Goal: Information Seeking & Learning: Learn about a topic

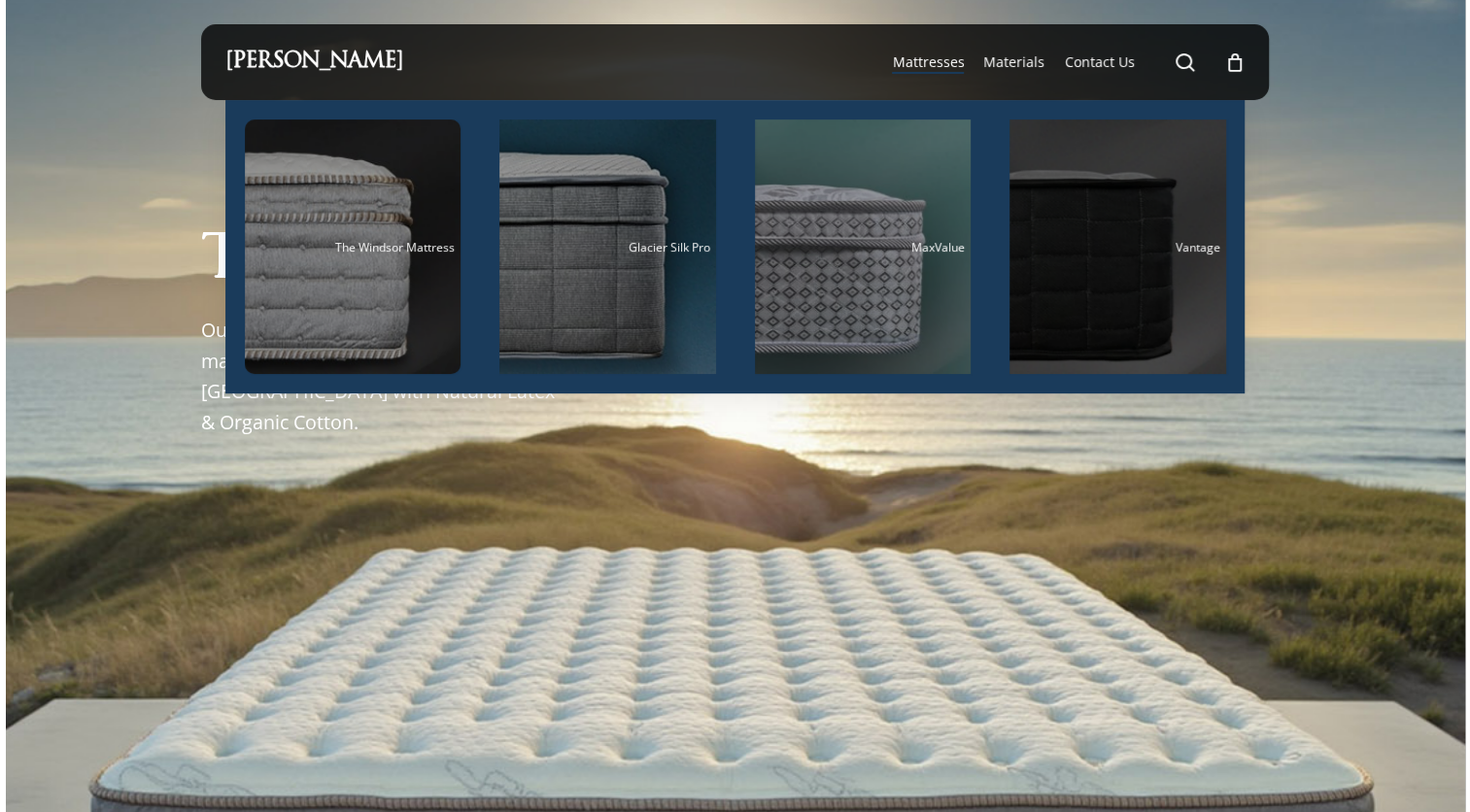
click at [1140, 258] on div "Main Menu" at bounding box center [1118, 247] width 217 height 255
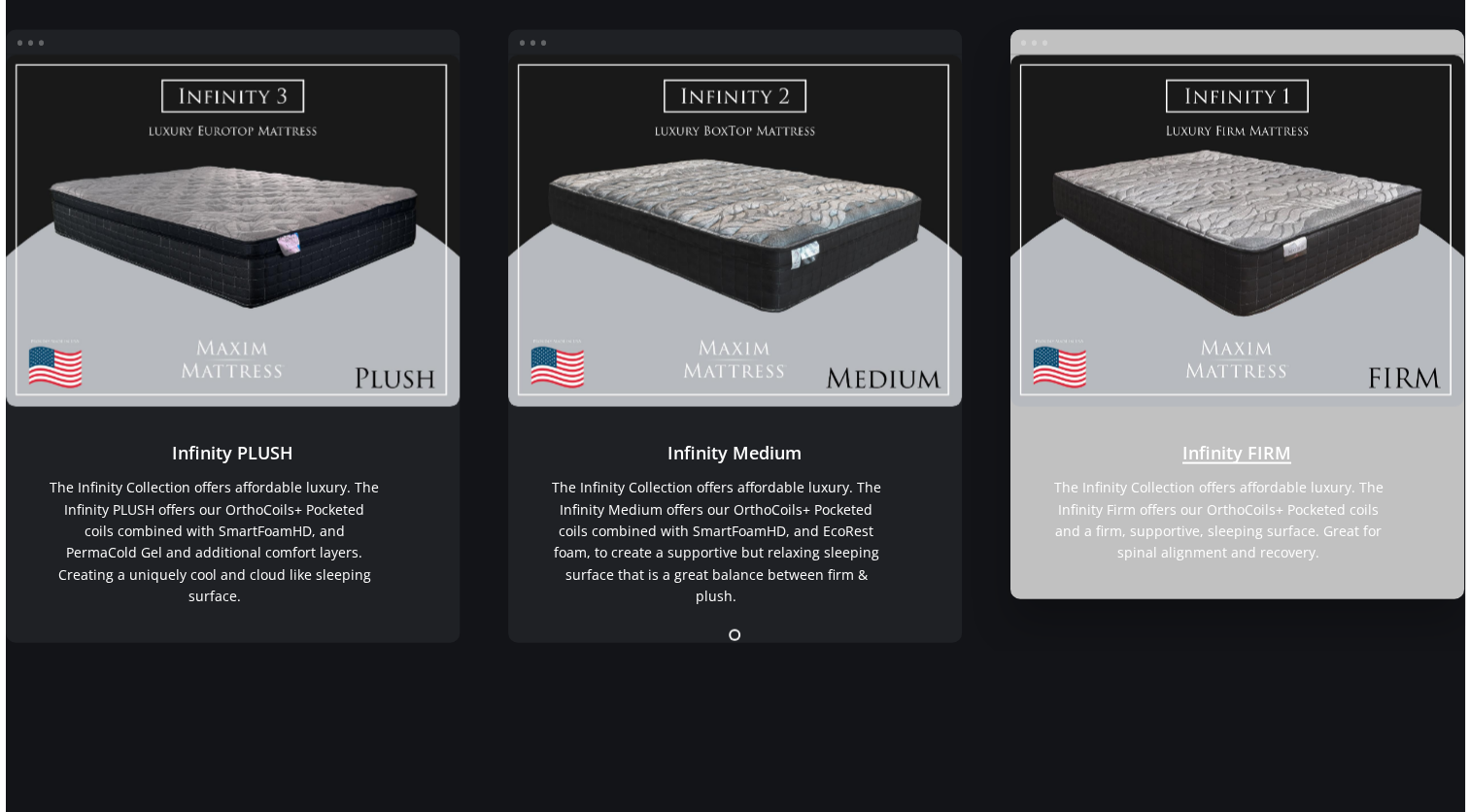
scroll to position [2755, 0]
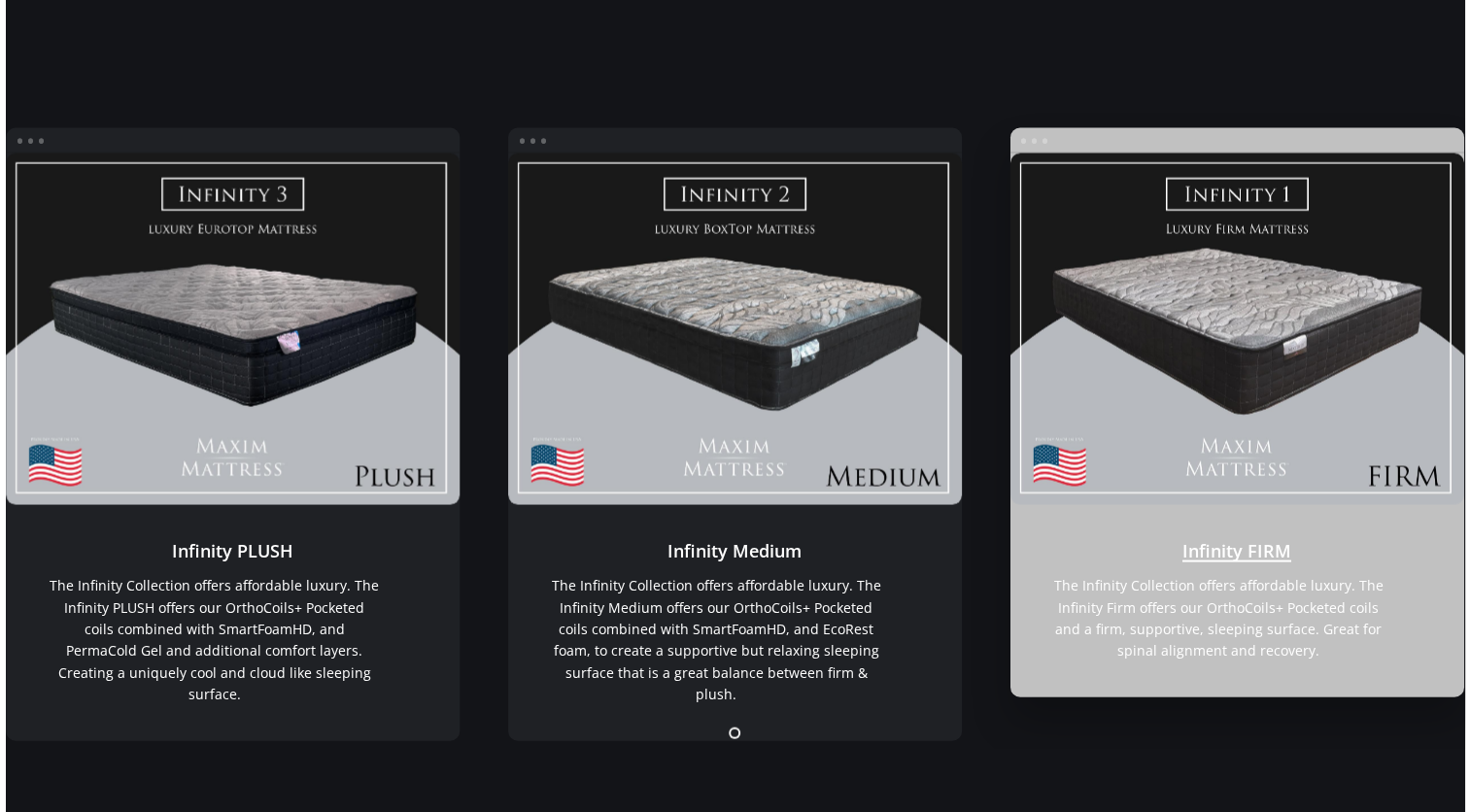
click at [1166, 282] on link "Infinity FIRM" at bounding box center [1237, 330] width 454 height 352
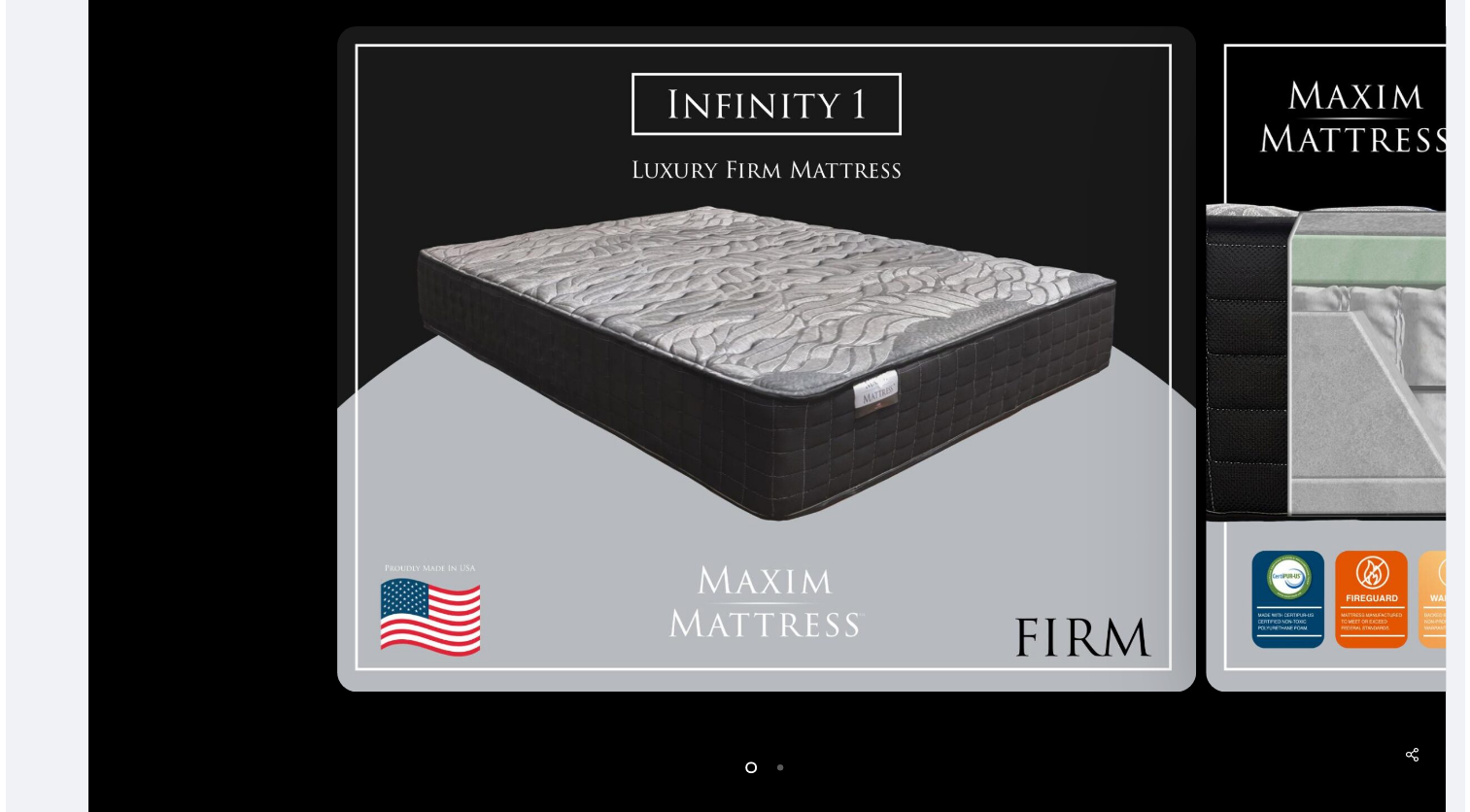
scroll to position [486, 0]
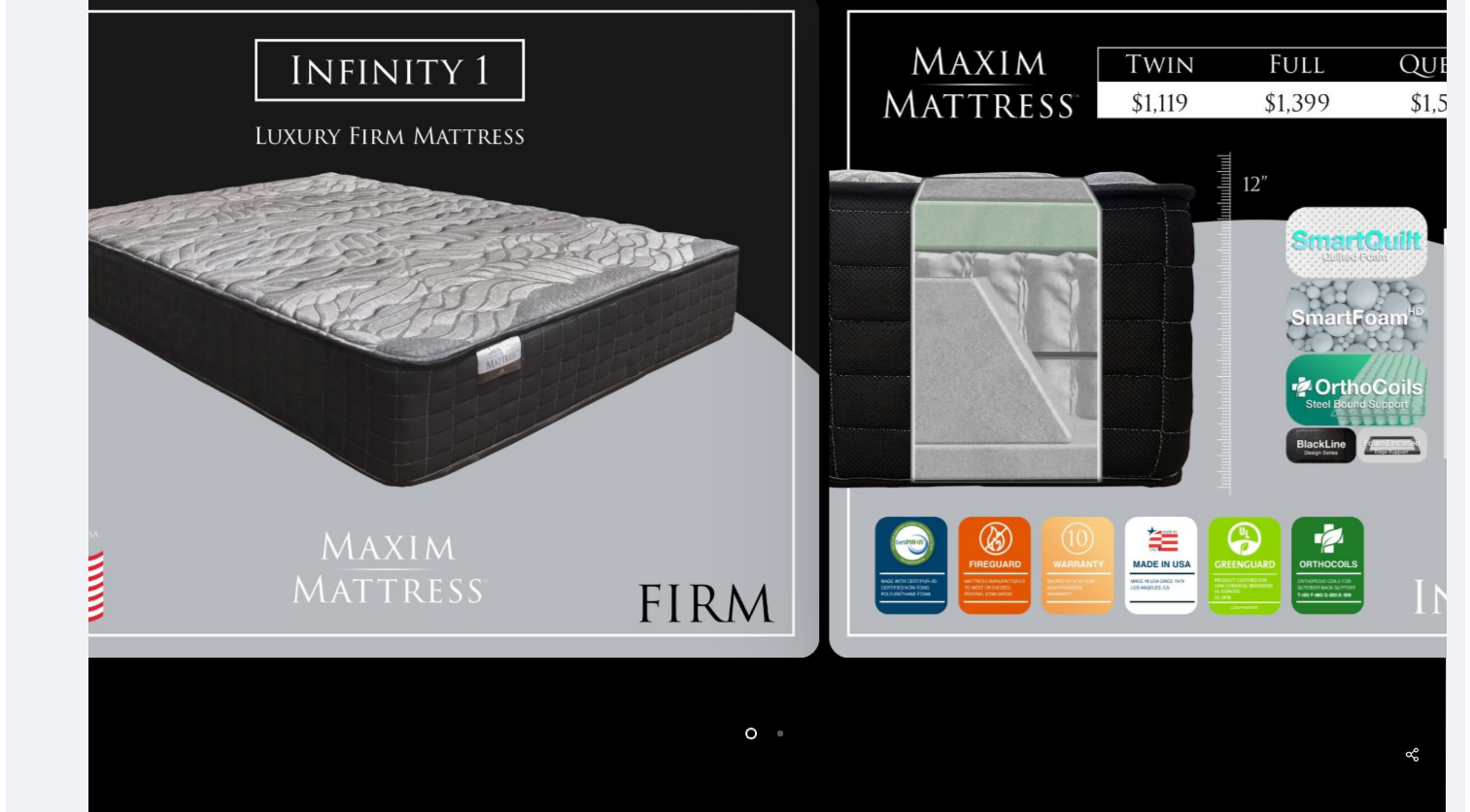
click at [707, 283] on div at bounding box center [389, 324] width 869 height 683
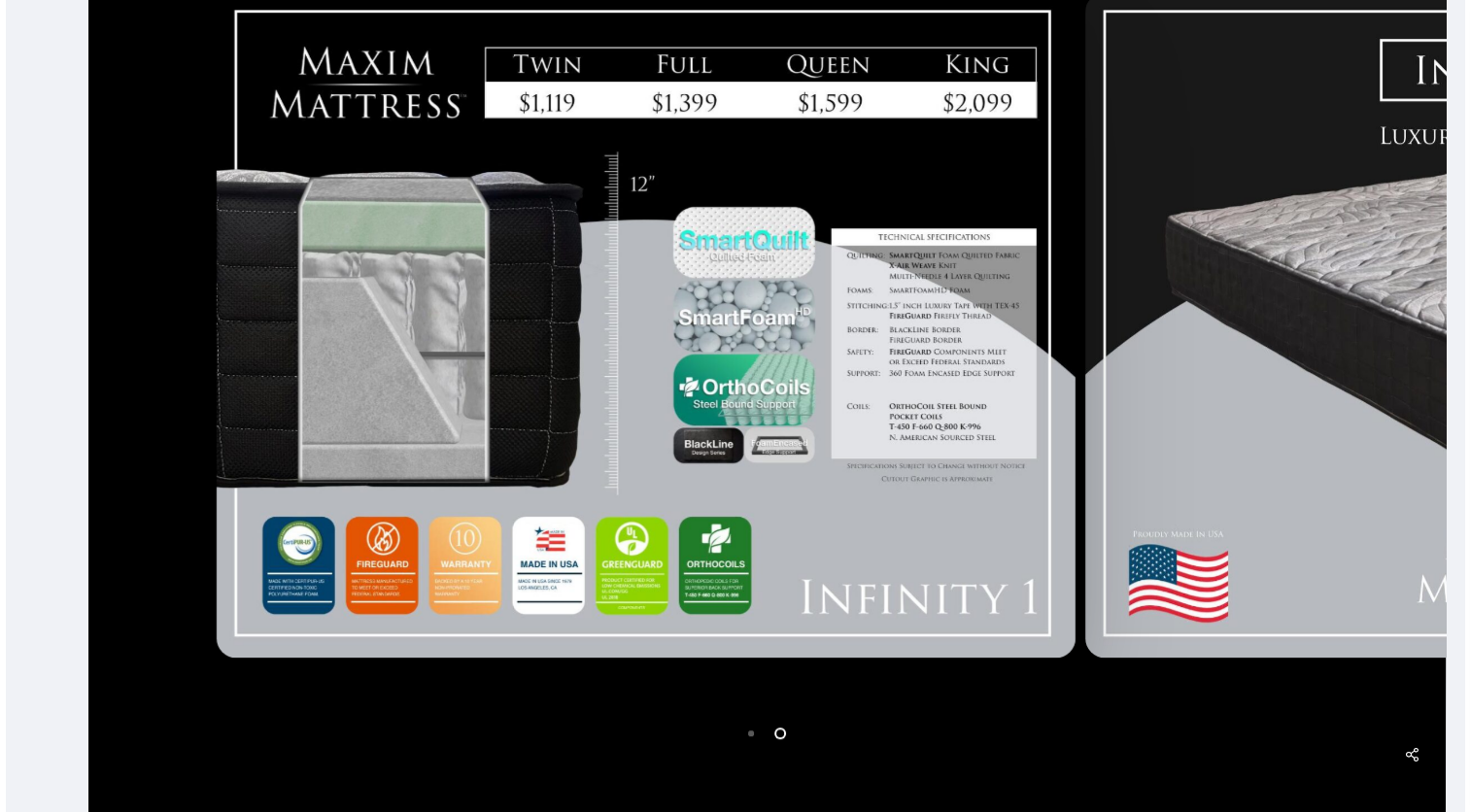
click at [400, 285] on div at bounding box center [646, 324] width 869 height 683
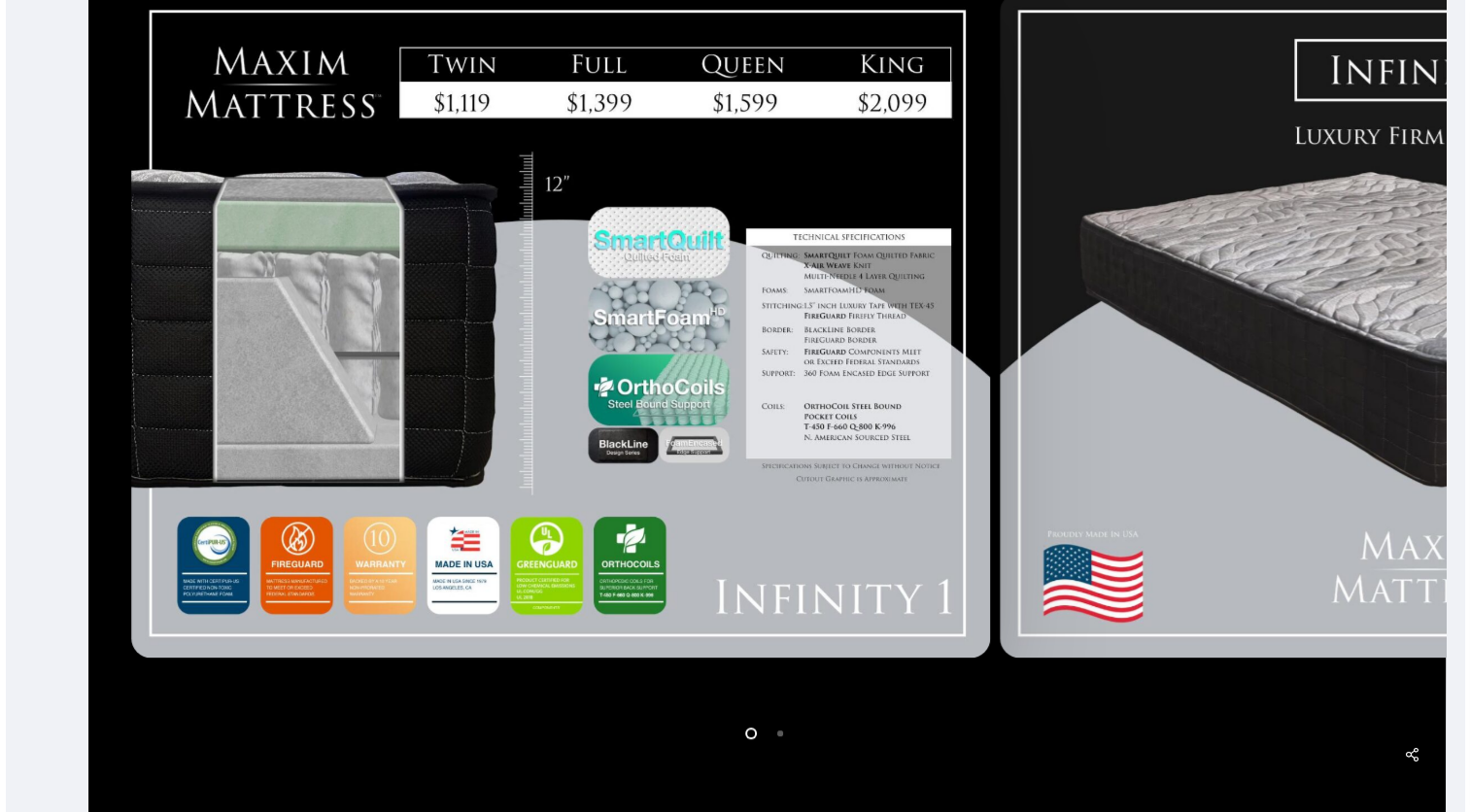
click at [1370, 336] on div at bounding box center [767, 326] width 1358 height 1048
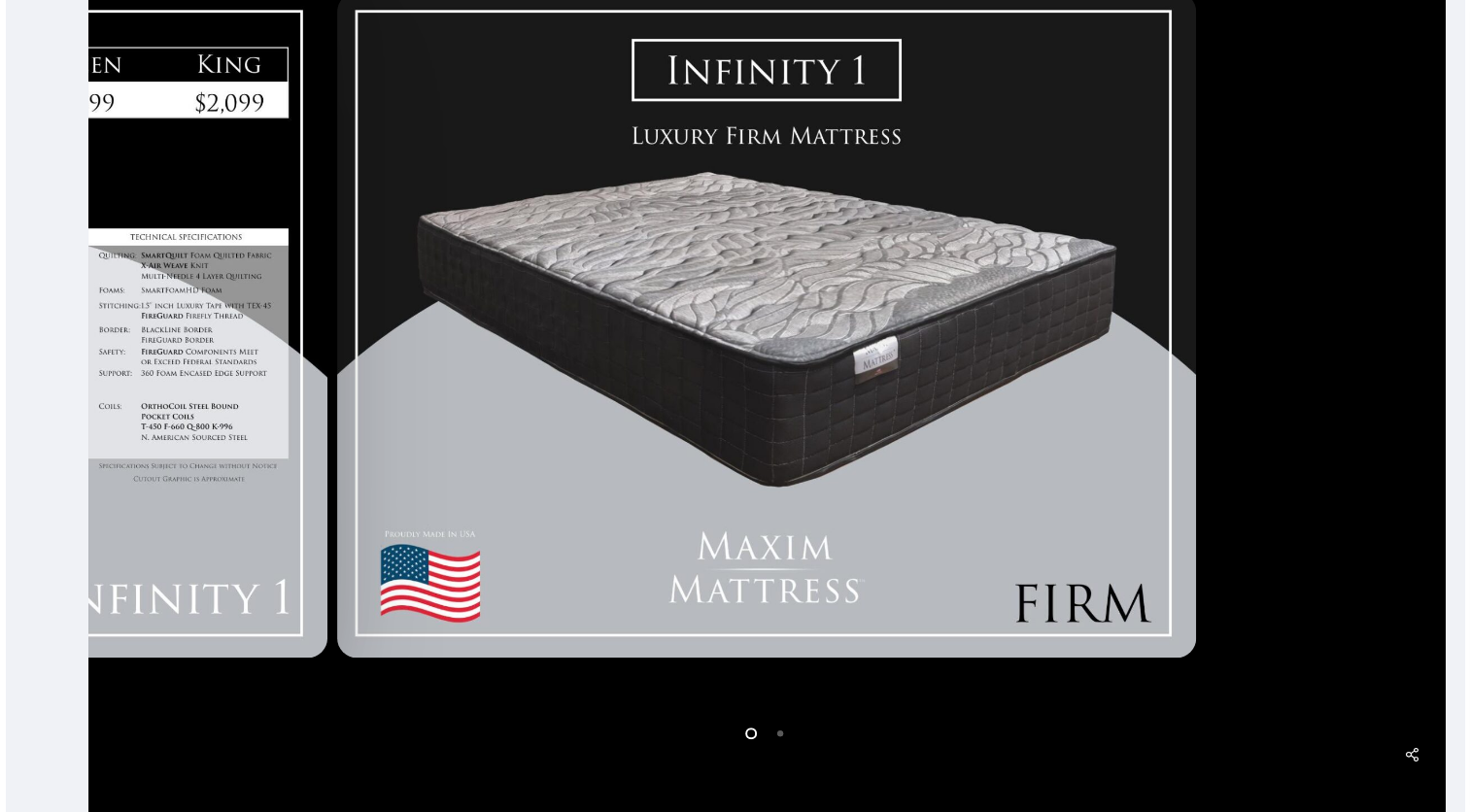
click at [776, 372] on img at bounding box center [766, 325] width 859 height 666
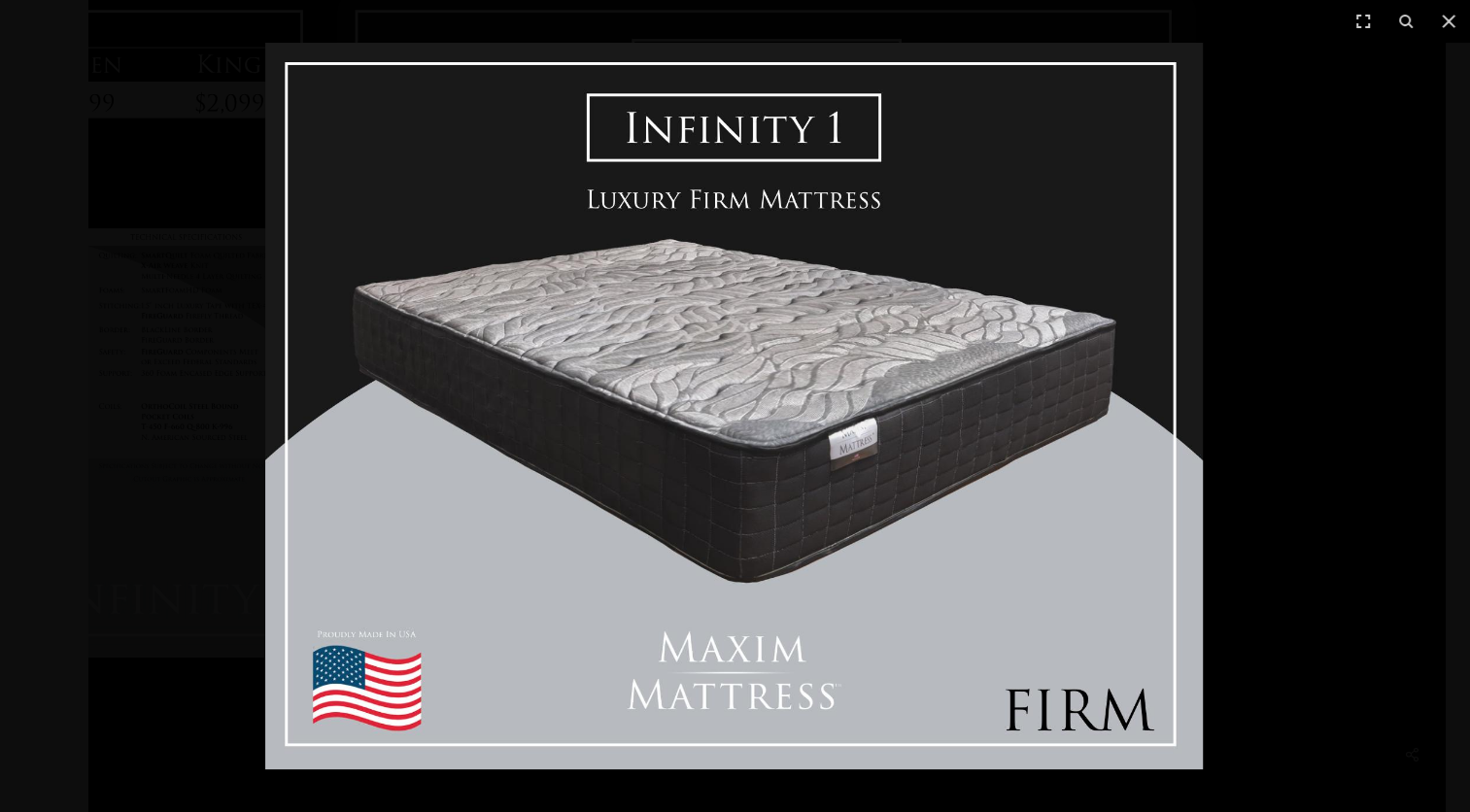
click at [776, 372] on img at bounding box center [734, 406] width 938 height 727
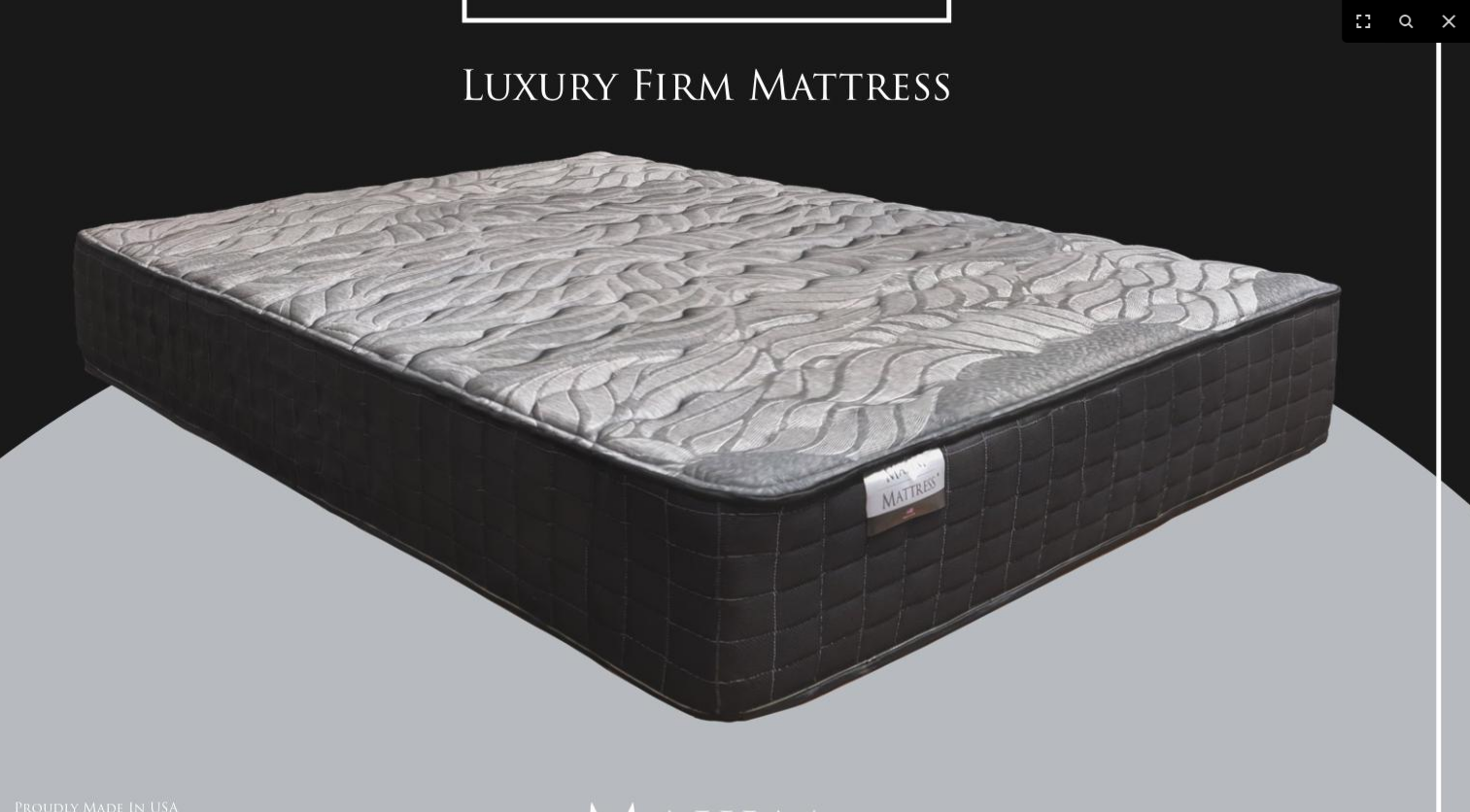
click at [776, 372] on img at bounding box center [707, 429] width 1558 height 1208
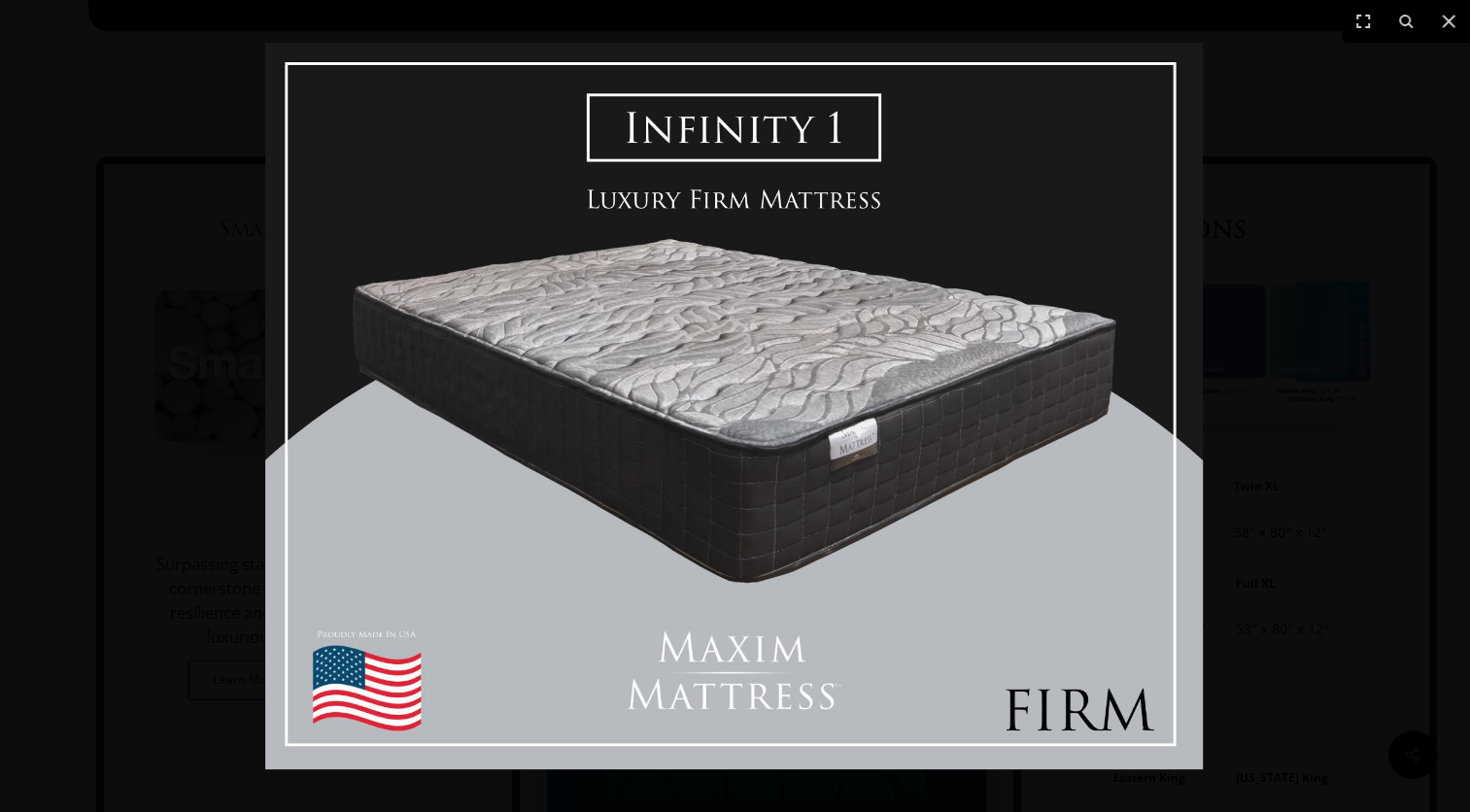
scroll to position [1263, 0]
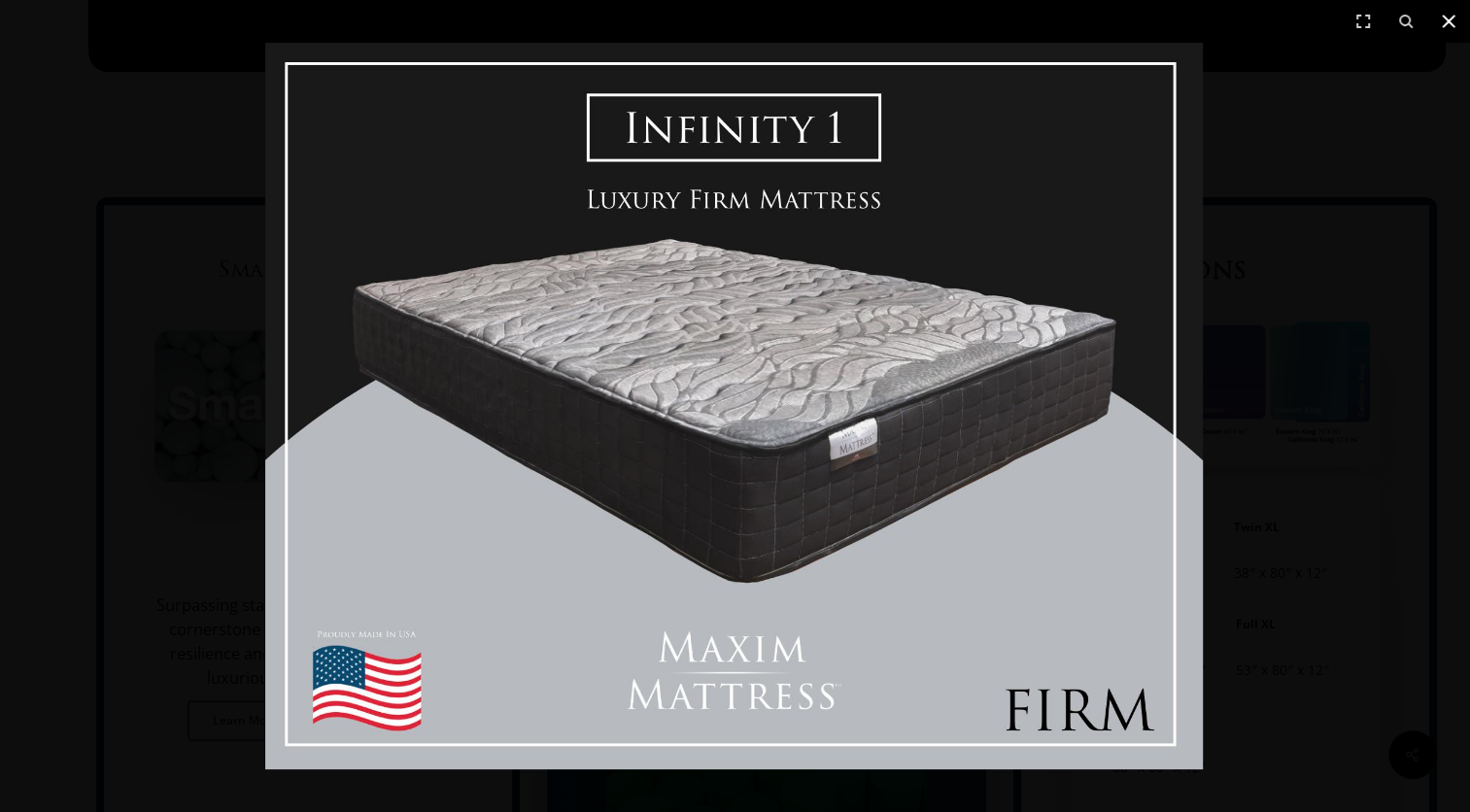
click at [1457, 17] on icon at bounding box center [1448, 21] width 23 height 23
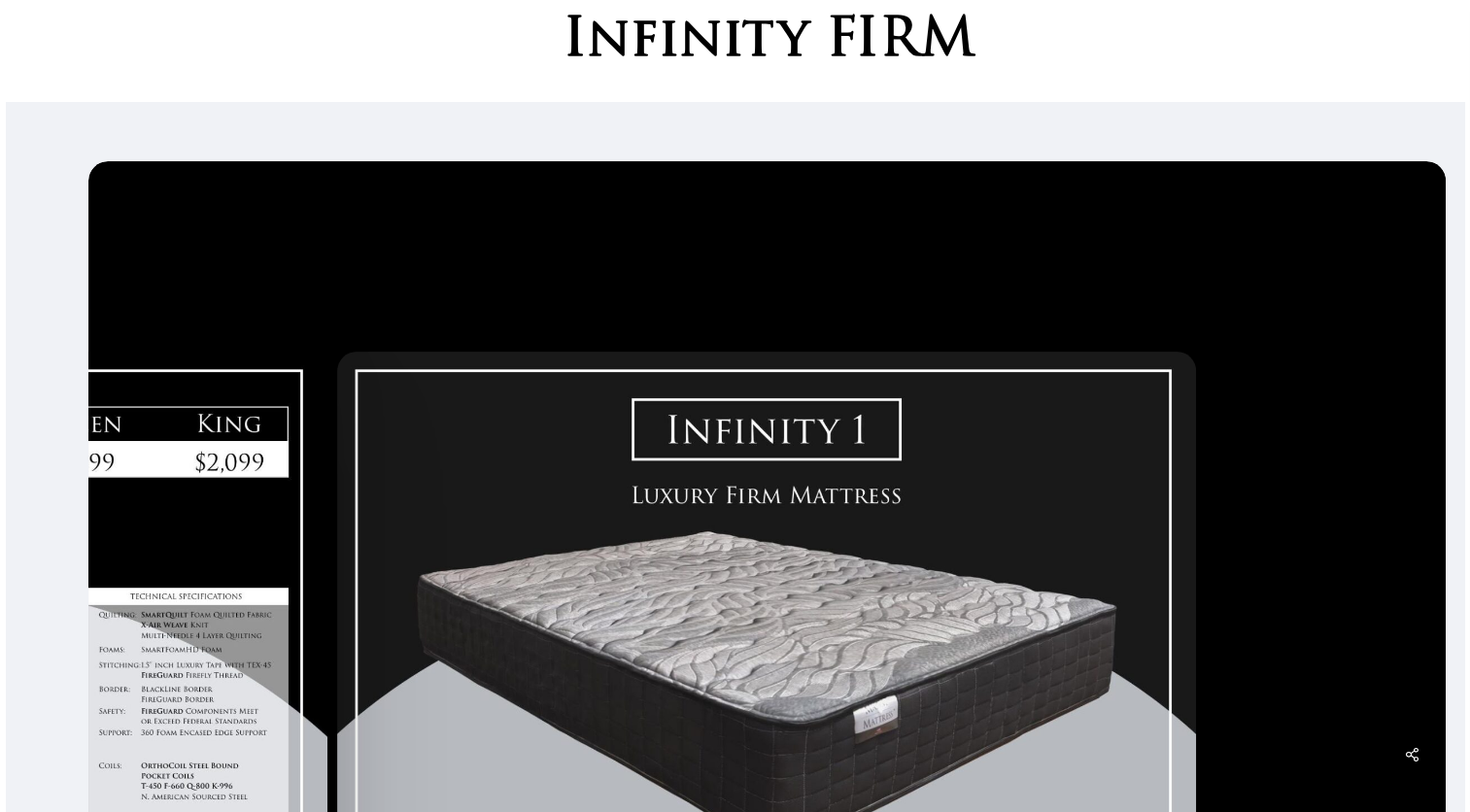
scroll to position [0, 0]
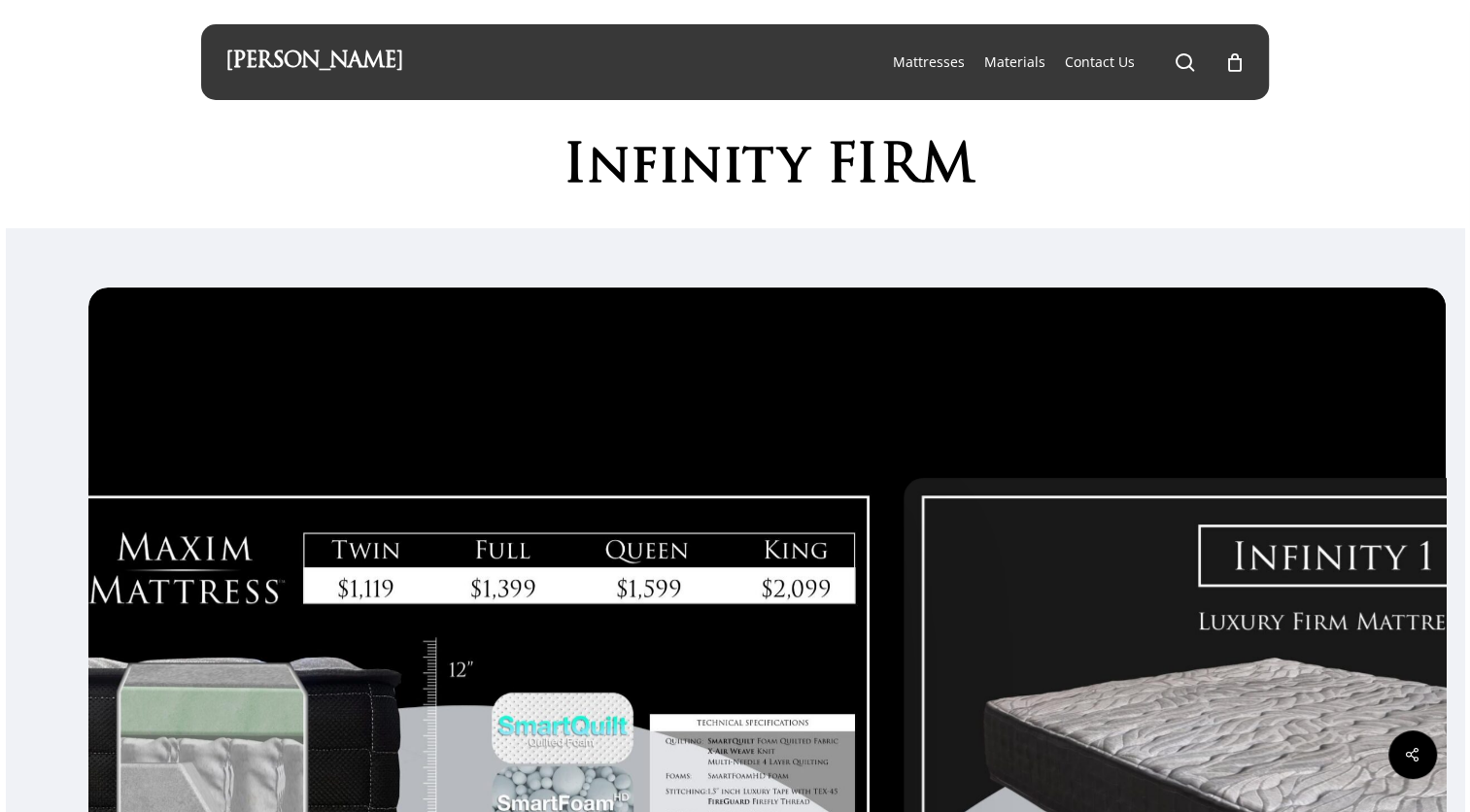
click at [987, 643] on div at bounding box center [1333, 810] width 869 height 683
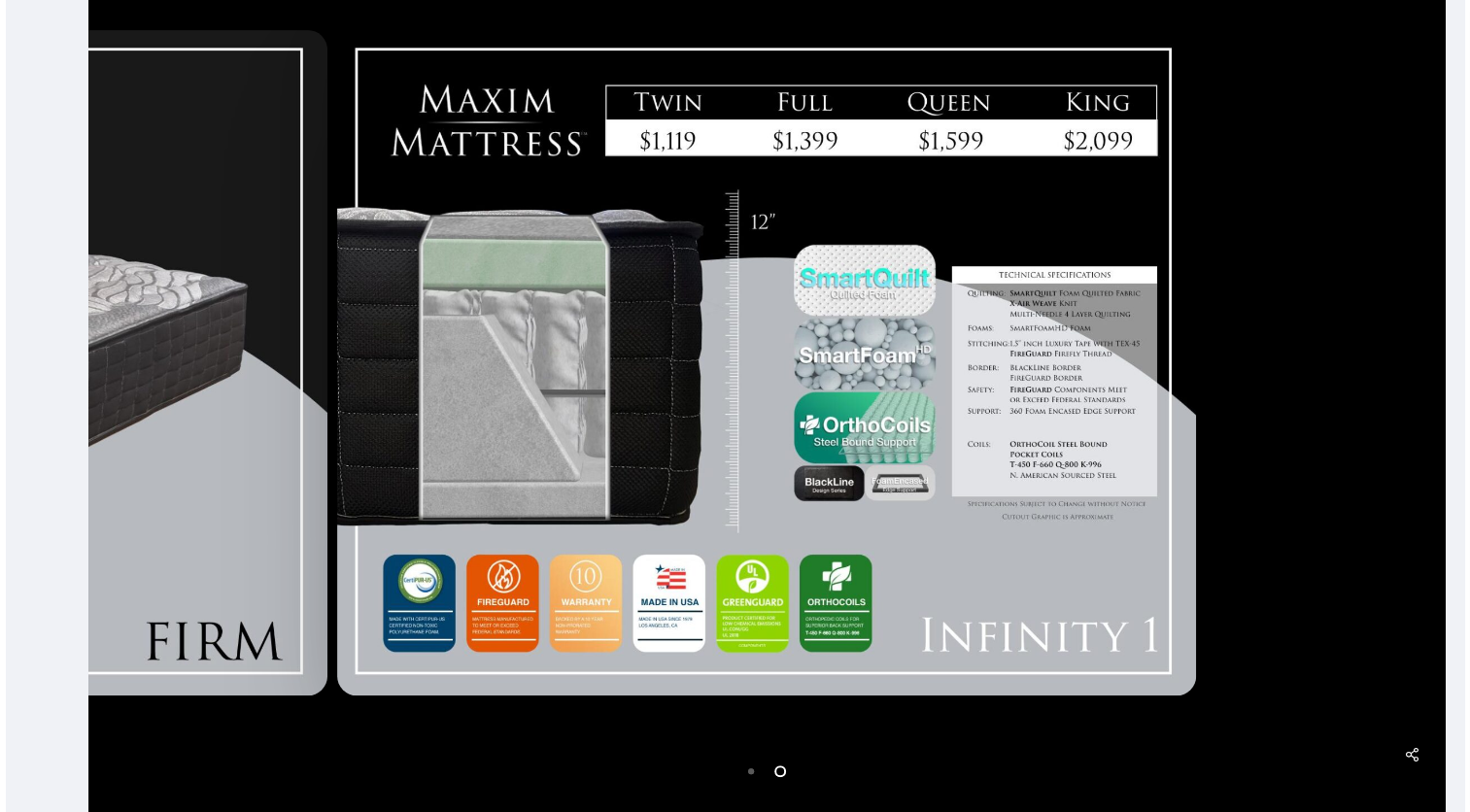
scroll to position [583, 0]
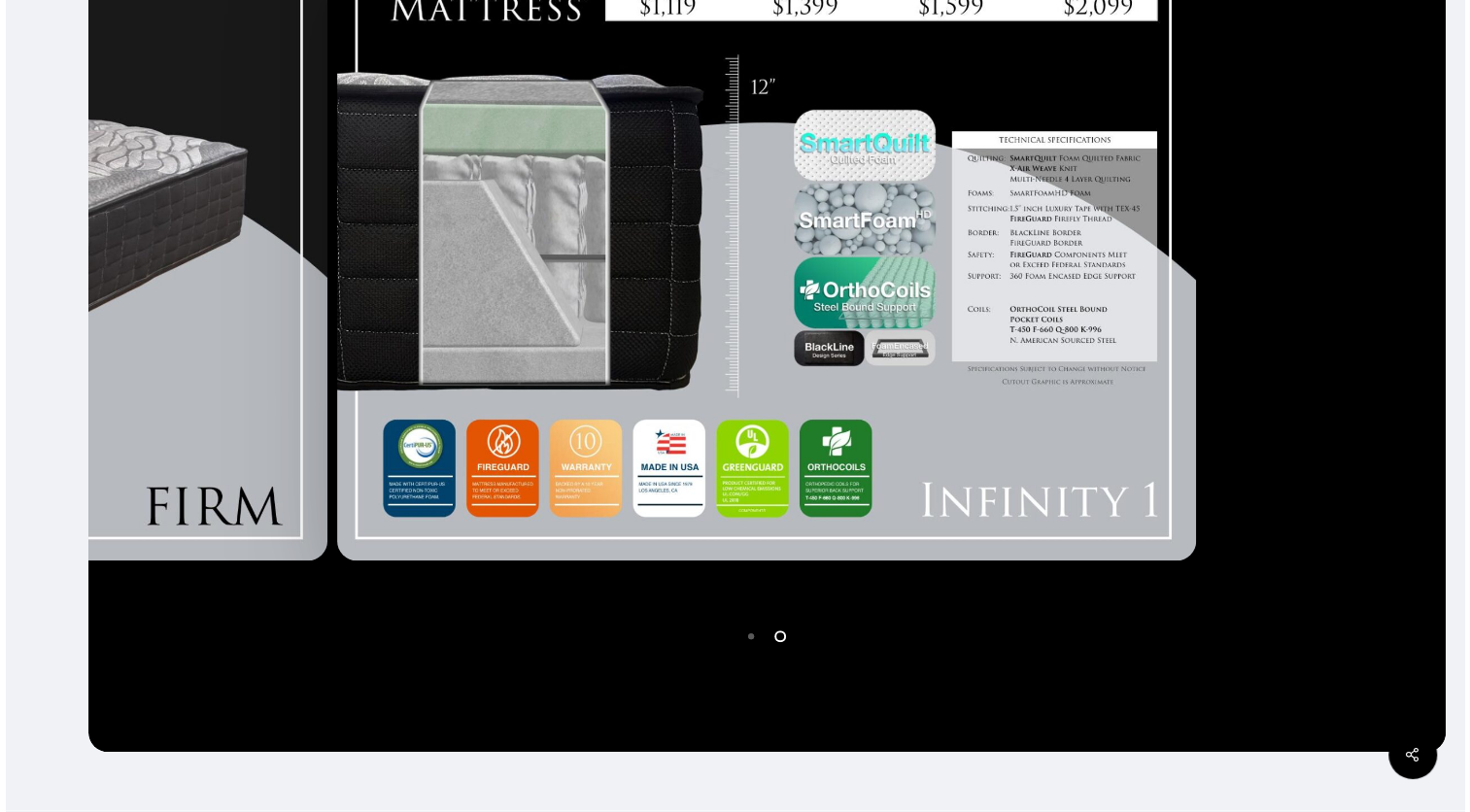
click at [683, 592] on div at bounding box center [766, 228] width 869 height 858
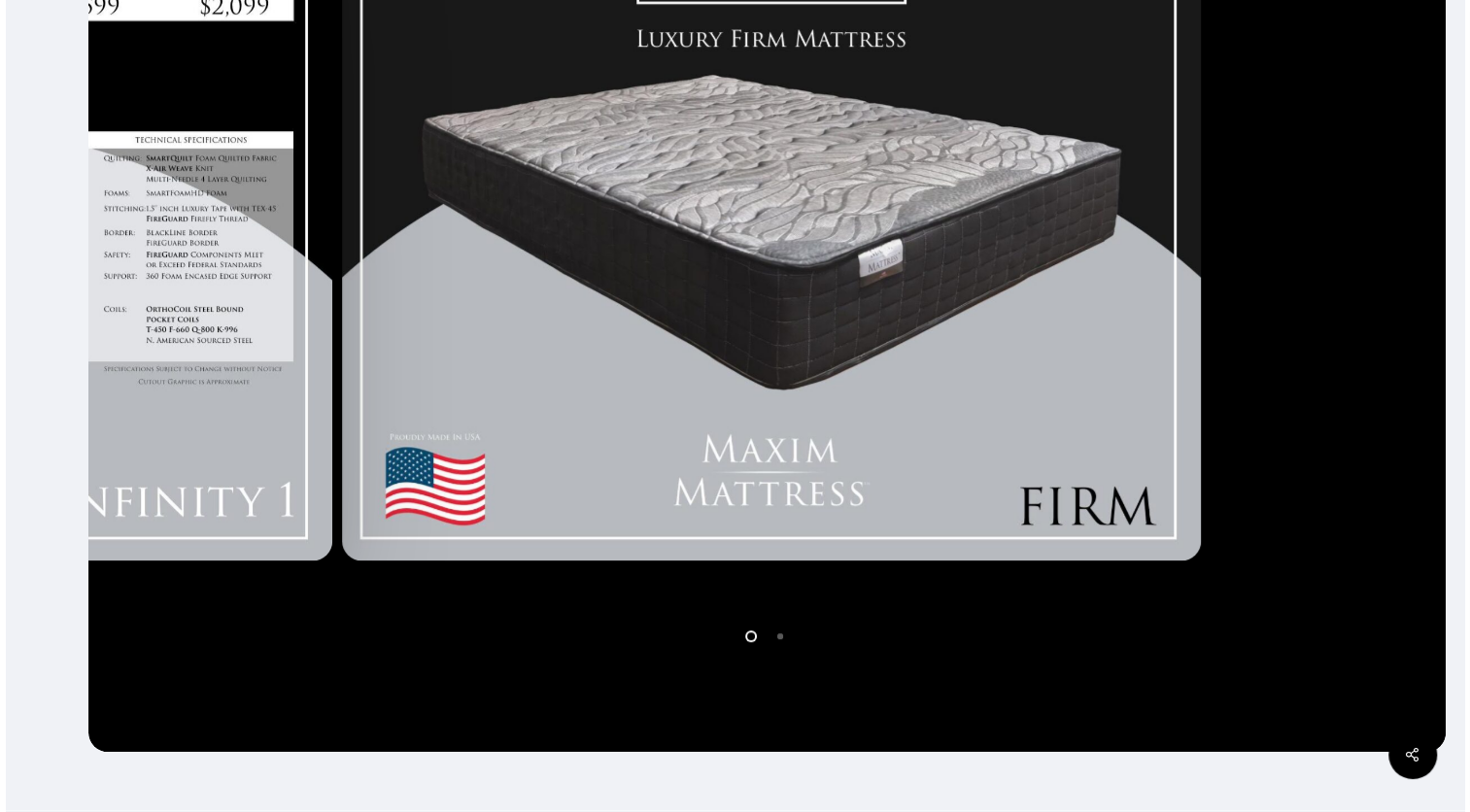
click at [1206, 535] on div at bounding box center [771, 227] width 869 height 683
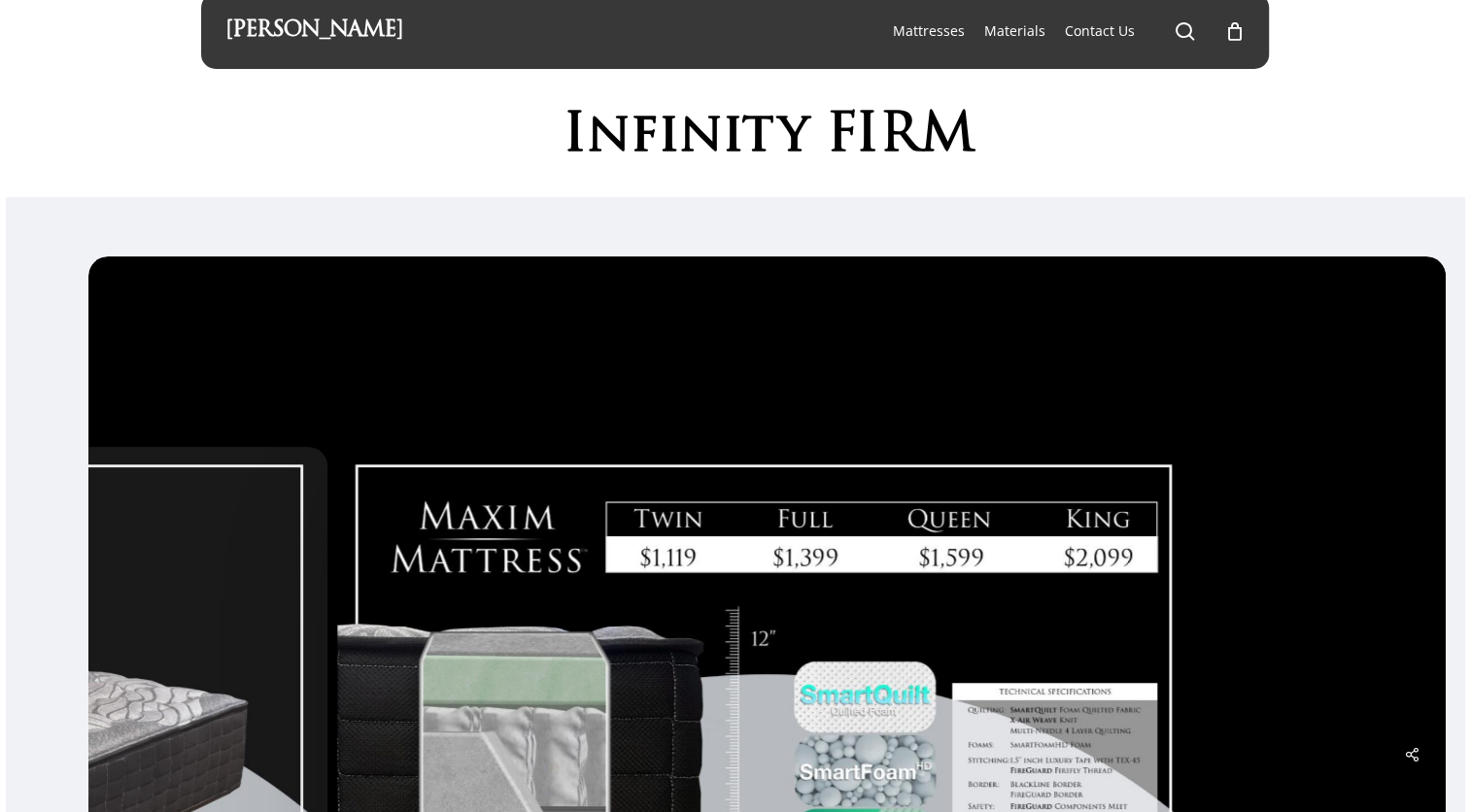
scroll to position [0, 0]
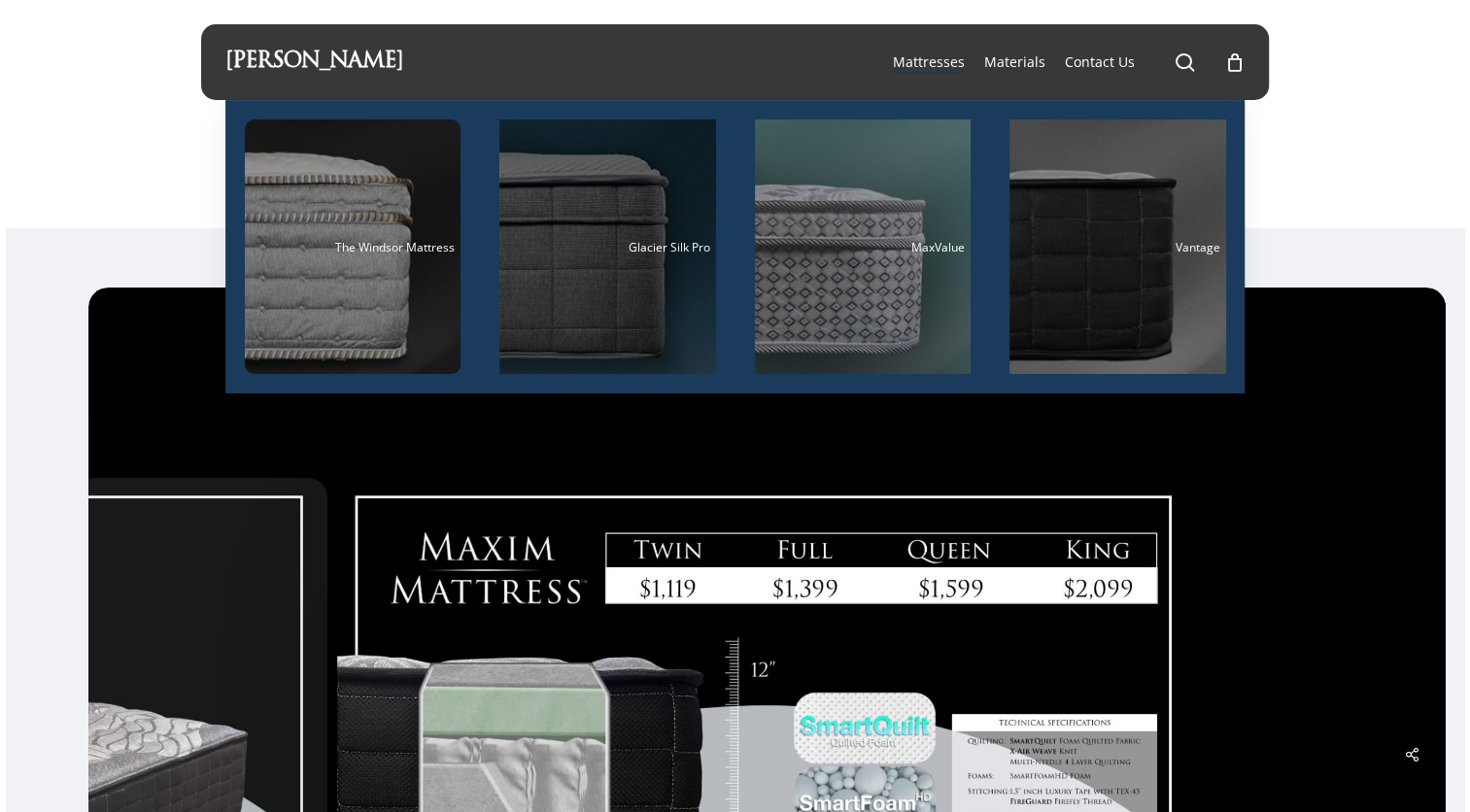
click at [553, 284] on div "Main Menu" at bounding box center [608, 247] width 217 height 255
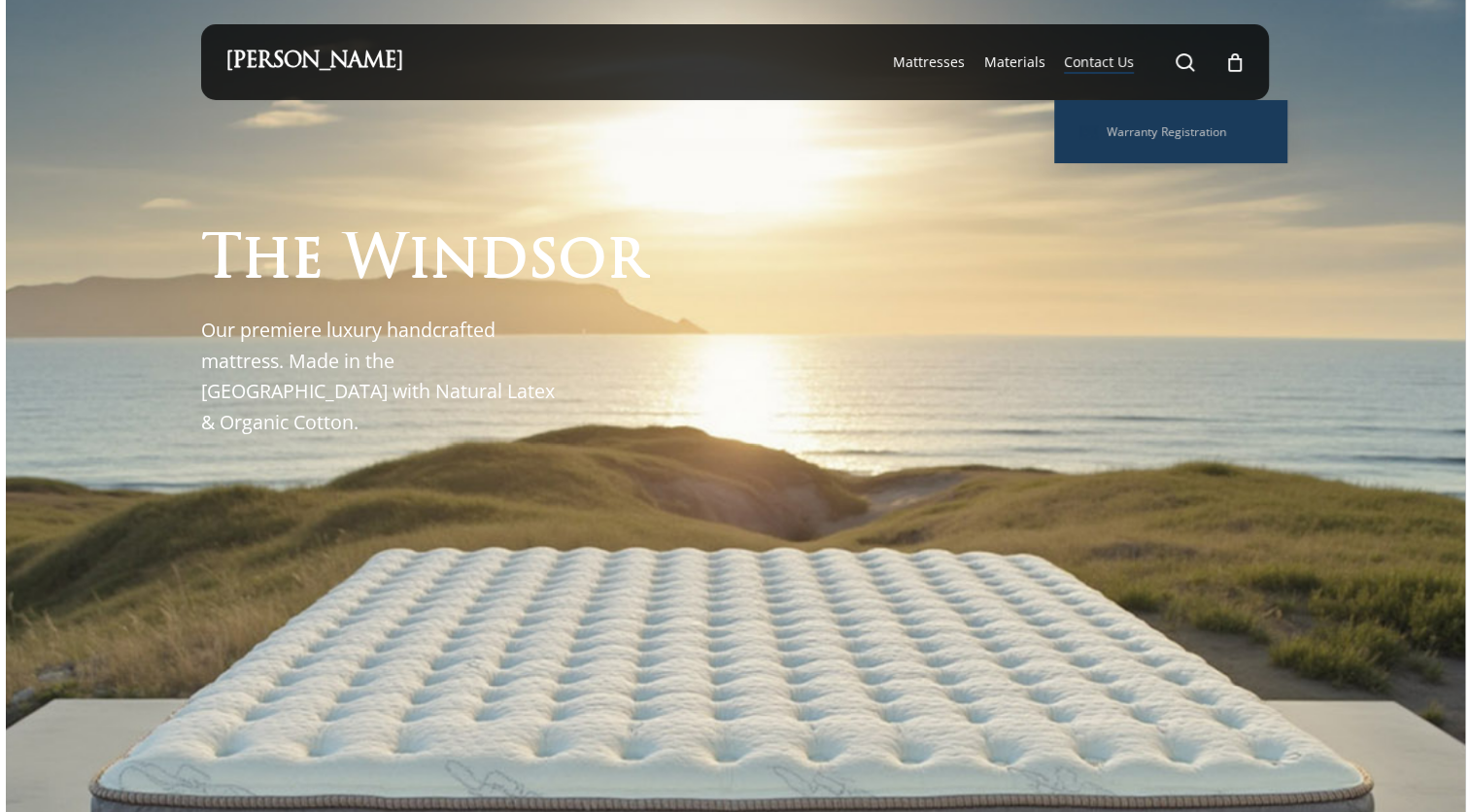
click at [1102, 58] on span "Contact Us" at bounding box center [1099, 61] width 70 height 18
